Goal: Information Seeking & Learning: Learn about a topic

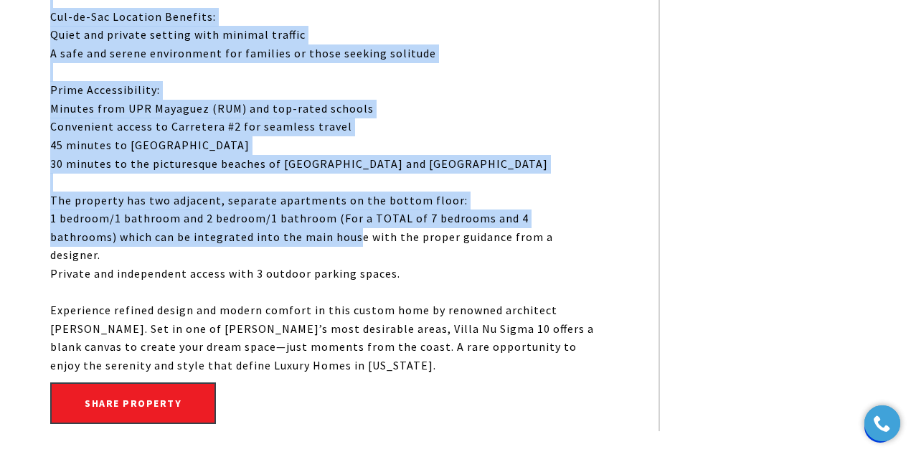
scroll to position [1148, 0]
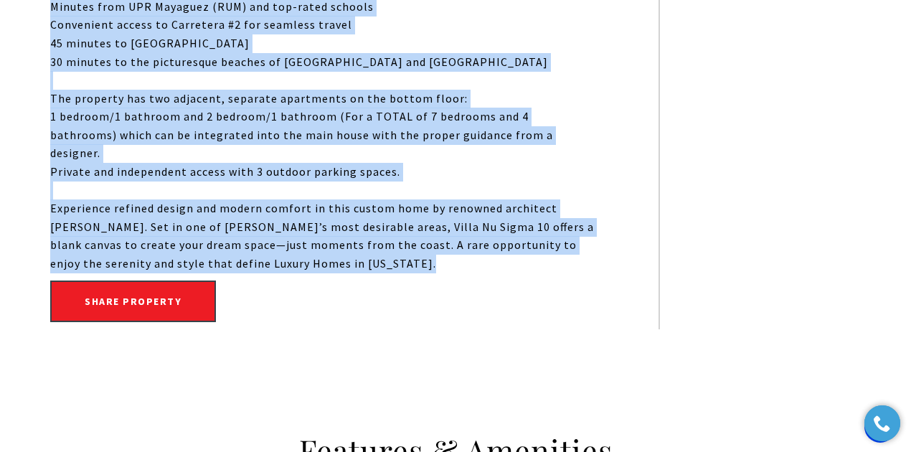
drag, startPoint x: 49, startPoint y: 129, endPoint x: 331, endPoint y: 226, distance: 298.7
copy div "Tucked away in a serene cul-de-sac in the sought-after neighborhood of Miradero…"
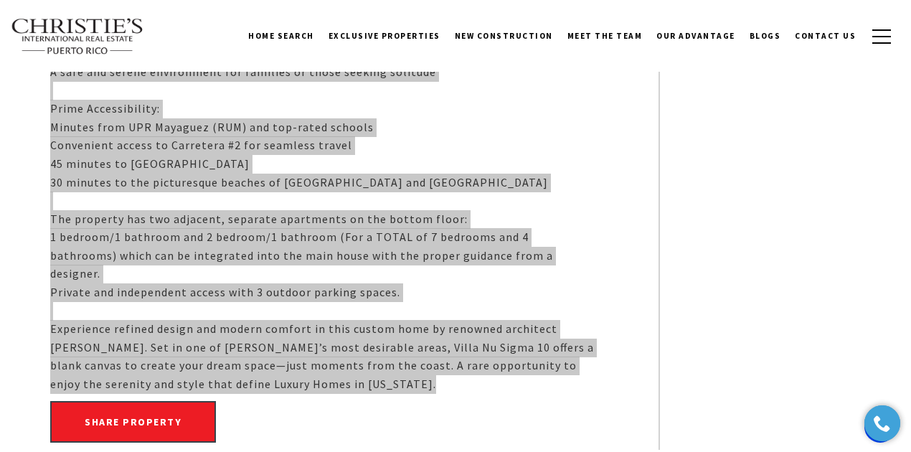
scroll to position [1004, 0]
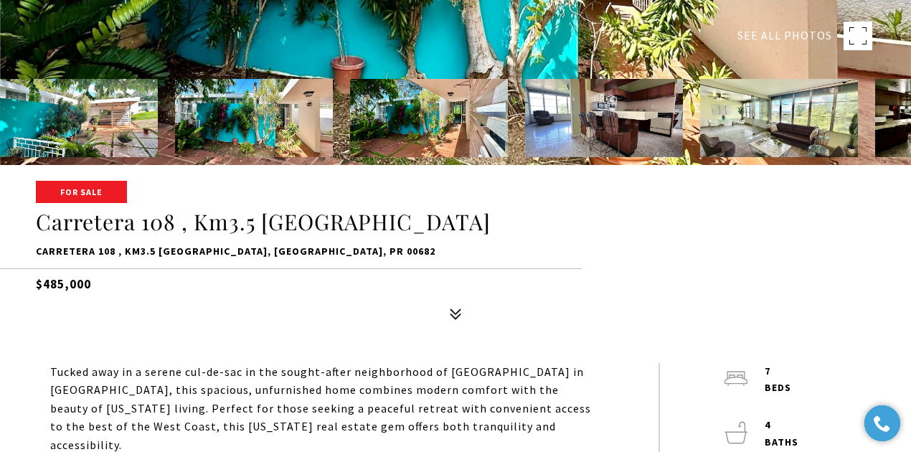
scroll to position [565, 0]
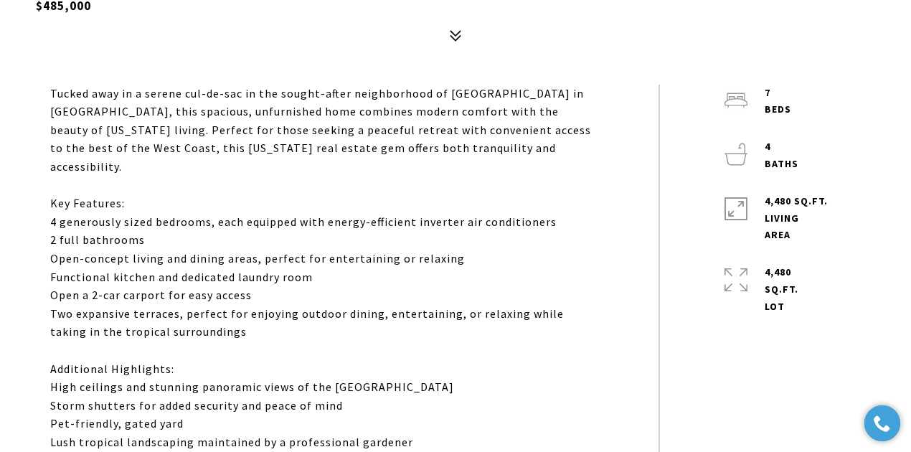
drag, startPoint x: 125, startPoint y: 283, endPoint x: 40, endPoint y: 286, distance: 84.7
copy body "Photos Map Street View Share Facebook Twitter Via Email Tucked away in a serene…"
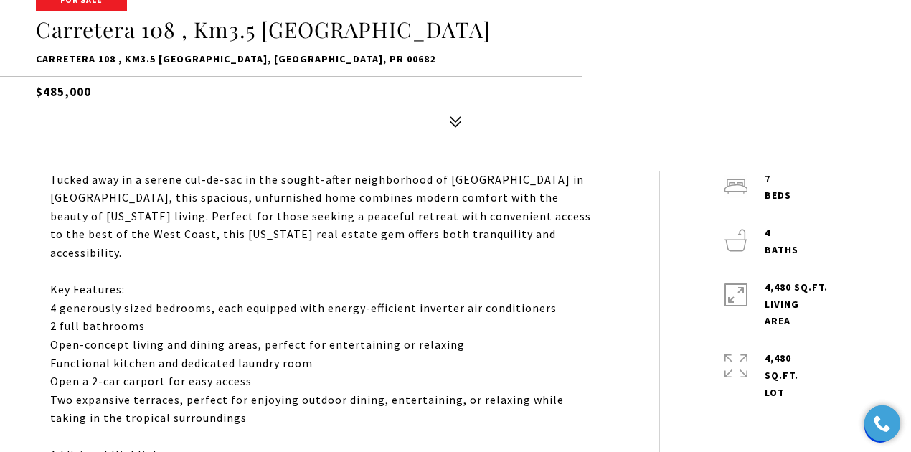
scroll to position [374, 0]
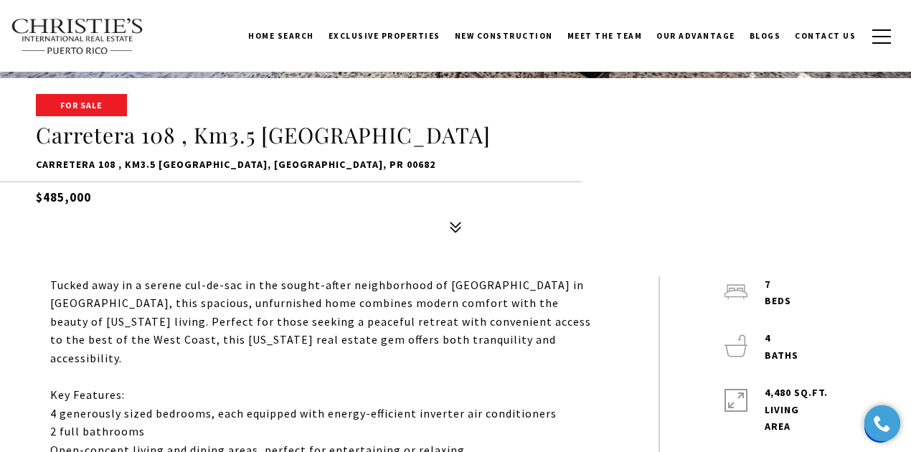
click at [197, 218] on div "For Sale Carretera 108 , Km3.5 [GEOGRAPHIC_DATA] 108 , Km3.5 [GEOGRAPHIC_DATA],…" at bounding box center [455, 167] width 911 height 145
drag, startPoint x: 143, startPoint y: 201, endPoint x: 42, endPoint y: 195, distance: 100.6
click at [42, 195] on h5 "$485,000" at bounding box center [455, 193] width 839 height 25
copy h5 "485,000"
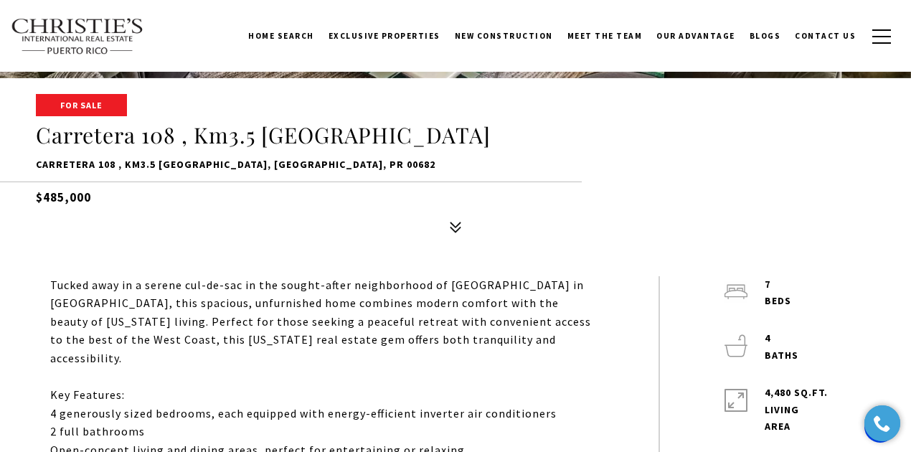
copy h5 "485,000"
